Goal: Find specific page/section: Find specific page/section

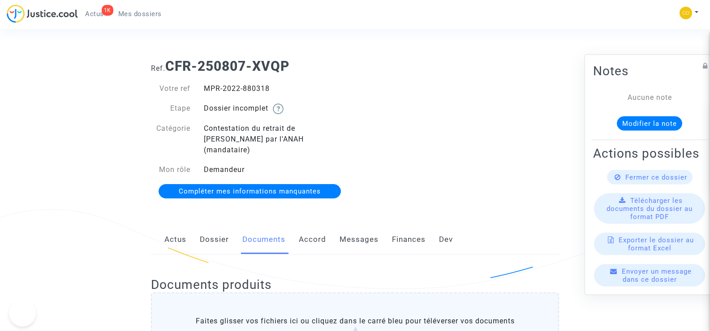
click at [151, 17] on span "Mes dossiers" at bounding box center [139, 14] width 43 height 8
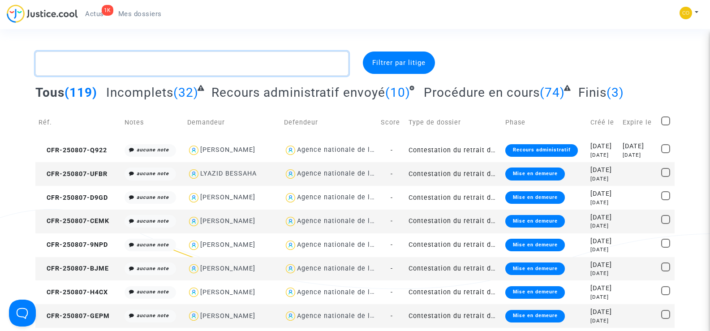
click at [66, 61] on textarea at bounding box center [191, 64] width 313 height 24
paste textarea "ESTEVEZ"
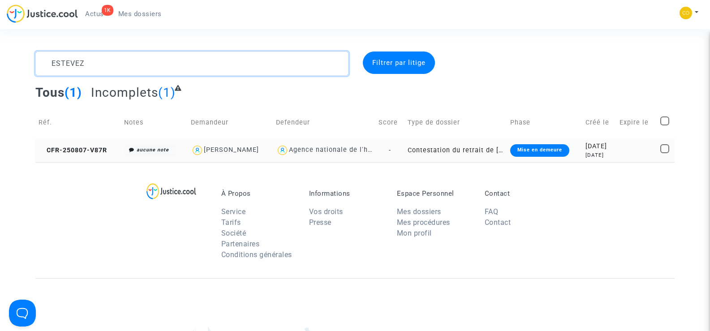
type textarea "ESTEVEZ"
click at [85, 145] on td "CFR-250807-V87R" at bounding box center [78, 150] width 86 height 24
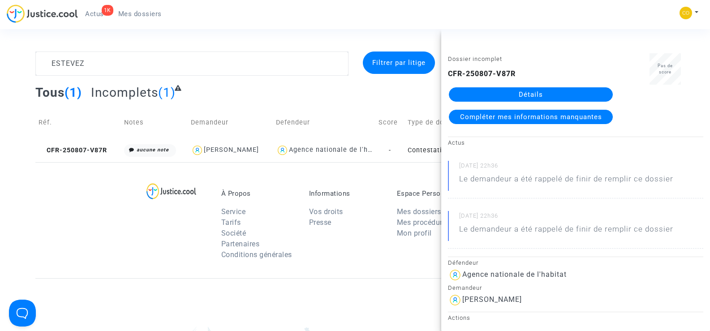
click at [526, 98] on link "Détails" at bounding box center [531, 94] width 164 height 14
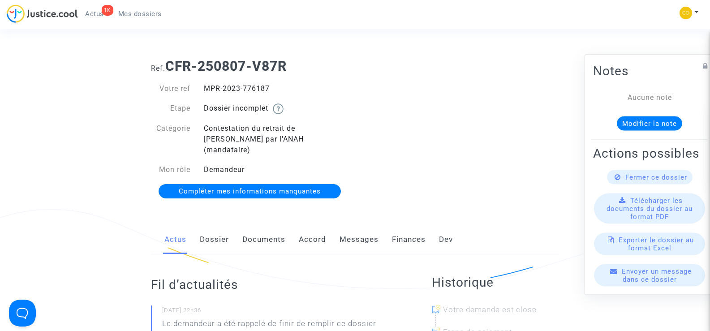
click at [274, 227] on link "Documents" at bounding box center [263, 240] width 43 height 30
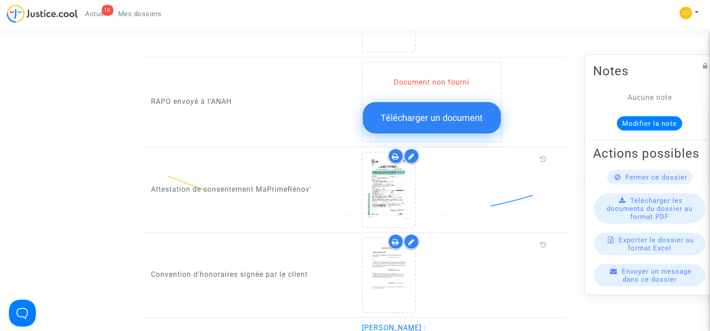
scroll to position [941, 0]
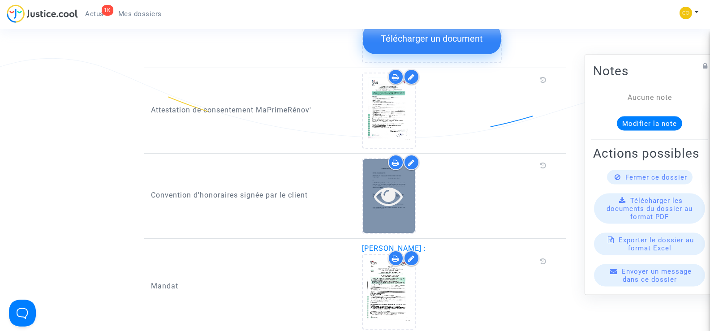
click at [397, 195] on icon at bounding box center [388, 195] width 29 height 29
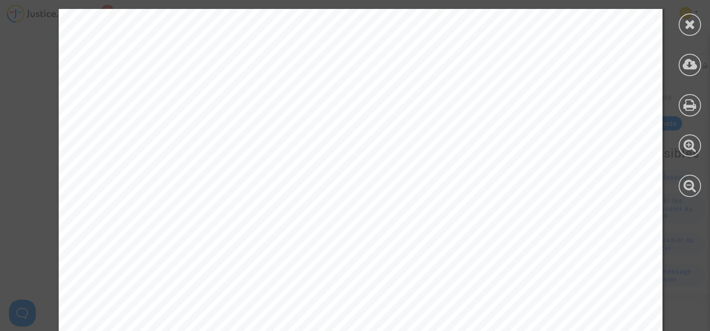
scroll to position [5623, 0]
click at [692, 20] on icon at bounding box center [690, 23] width 11 height 13
